Goal: Use online tool/utility: Utilize a website feature to perform a specific function

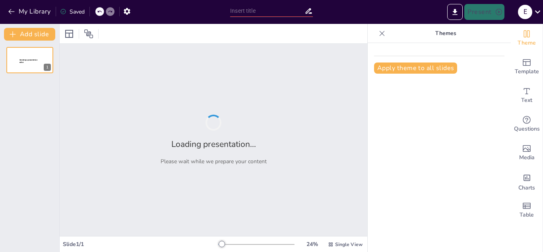
type input "Análisis de la División de Números de Una y Dos Cifras: Exactitud e Inexactitud"
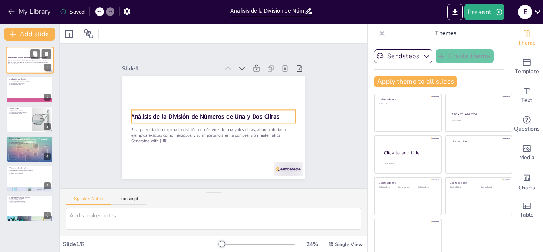
click at [13, 58] on strong "Análisis de la División de Números de Una y Dos Cifras" at bounding box center [27, 57] width 39 height 2
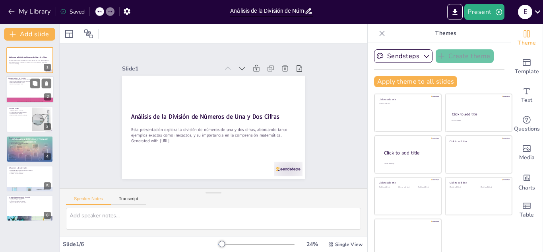
click at [12, 91] on div at bounding box center [30, 89] width 48 height 27
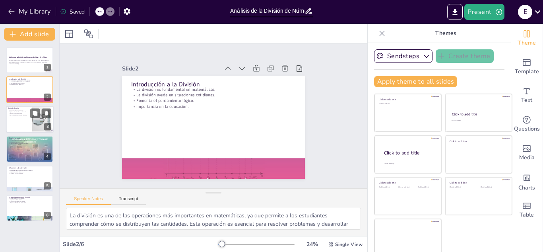
click at [16, 120] on div at bounding box center [30, 119] width 48 height 27
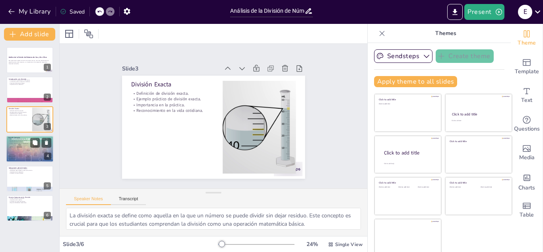
click at [22, 157] on div at bounding box center [30, 148] width 48 height 27
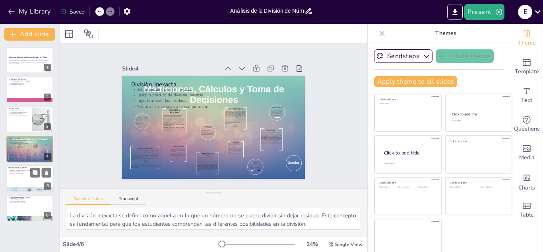
click at [26, 181] on div at bounding box center [30, 178] width 48 height 27
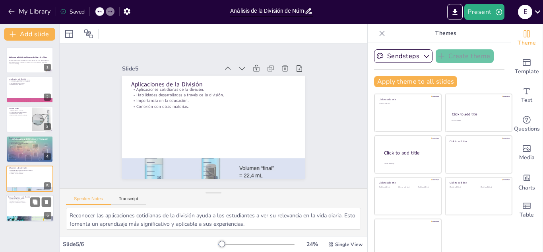
click at [22, 205] on div at bounding box center [30, 207] width 48 height 27
type textarea "Reconocer los errores comunes en la división es esencial para que los estudiant…"
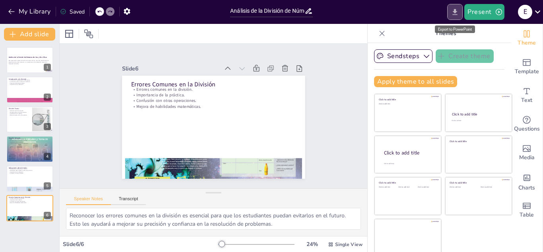
click at [453, 14] on icon "Export to PowerPoint" at bounding box center [455, 12] width 8 height 8
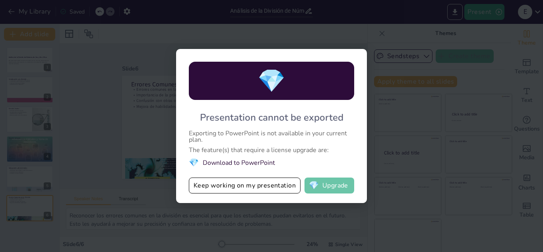
click at [325, 186] on button "💎 Upgrade" at bounding box center [330, 185] width 50 height 16
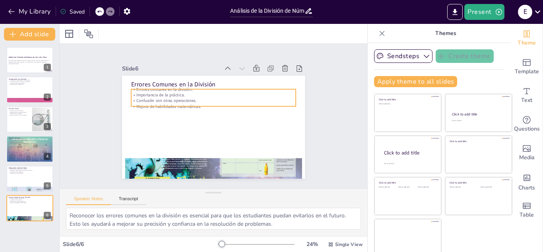
click at [161, 103] on p "Mejora de habilidades matemáticas." at bounding box center [220, 108] width 126 height 115
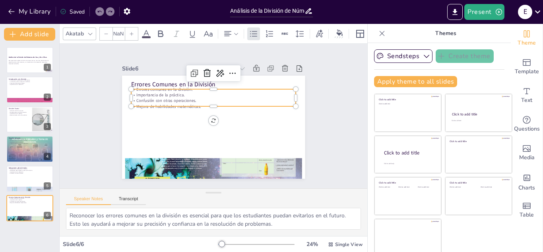
type input "32"
click at [35, 63] on p "Esta presentación explora la división de números de una y dos cifras, abordando…" at bounding box center [29, 61] width 43 height 3
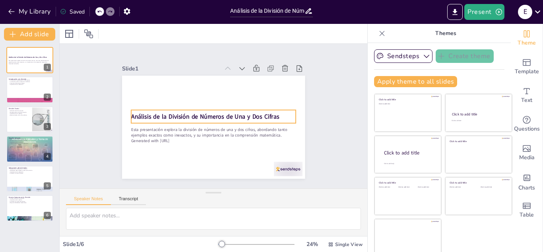
click at [134, 110] on strong "Análisis de la División de Números de Una y Dos Cifras" at bounding box center [206, 114] width 144 height 54
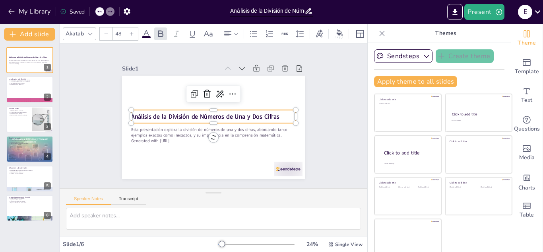
click at [148, 108] on div "Análisis de la División de Números de Una y Dos Cifras" at bounding box center [213, 116] width 131 height 120
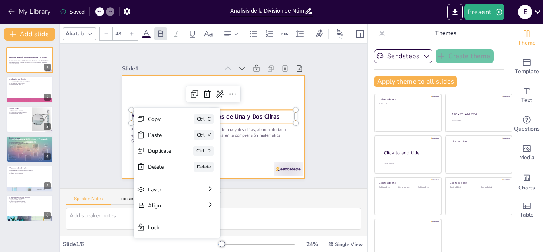
click at [127, 94] on div at bounding box center [208, 125] width 210 height 181
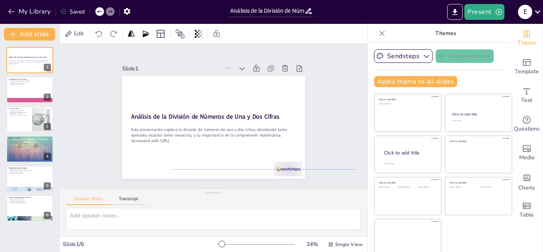
drag, startPoint x: 133, startPoint y: 93, endPoint x: 184, endPoint y: 132, distance: 64.1
click at [184, 116] on div "Análisis de la División de Números de Una y Dos Cifras Esta presentación explor…" at bounding box center [229, 79] width 167 height 74
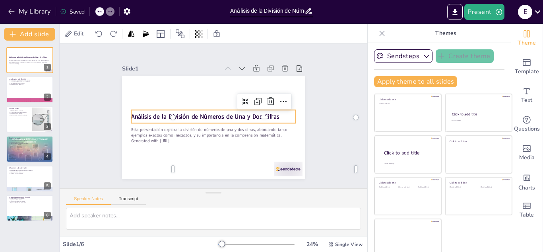
click at [144, 115] on strong "Análisis de la División de Números de Una y Dos Cifras" at bounding box center [206, 114] width 144 height 54
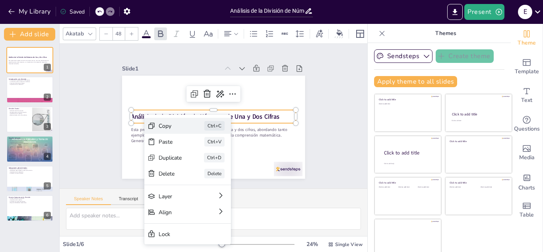
click at [206, 165] on div "Copy" at bounding box center [218, 171] width 25 height 12
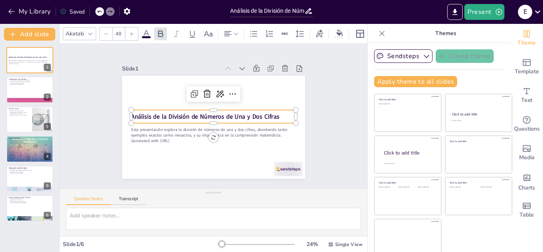
click at [163, 107] on div "Análisis de la División de Números de Una y Dos Cifras" at bounding box center [214, 116] width 156 height 79
click at [233, 95] on icon at bounding box center [239, 101] width 12 height 12
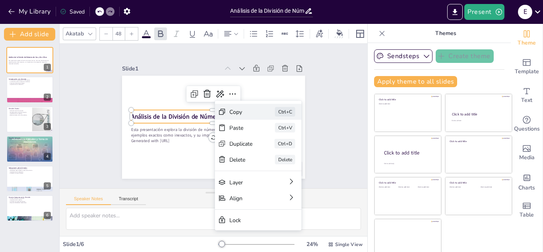
click at [243, 174] on div "Copy Ctrl+C" at bounding box center [284, 202] width 83 height 57
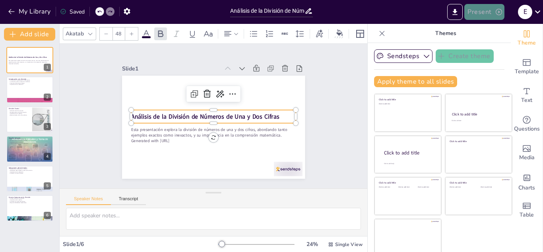
click at [494, 14] on button "Present" at bounding box center [484, 12] width 40 height 16
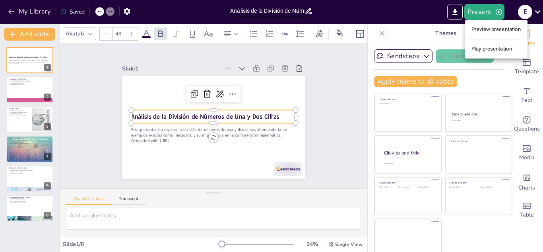
click at [498, 31] on li "Preview presentation" at bounding box center [496, 29] width 62 height 13
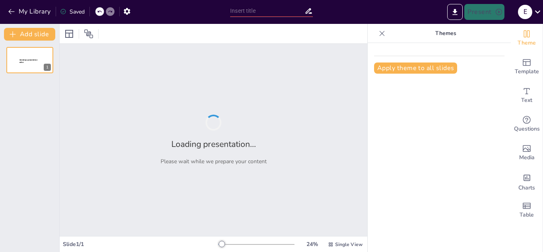
type input "Análisis de la División de Números de Una y Dos Cifras: Exactitud e Inexactitud"
